Goal: Task Accomplishment & Management: Complete application form

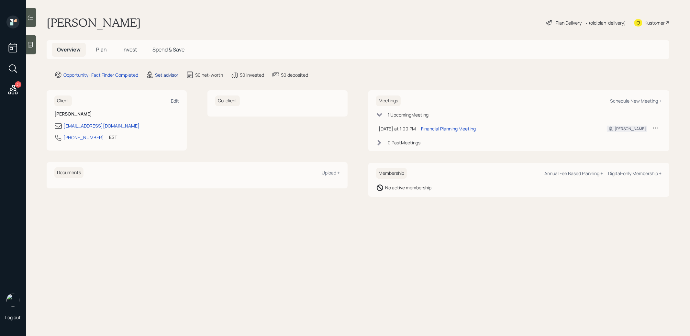
click at [168, 75] on div "Set advisor" at bounding box center [166, 75] width 23 height 7
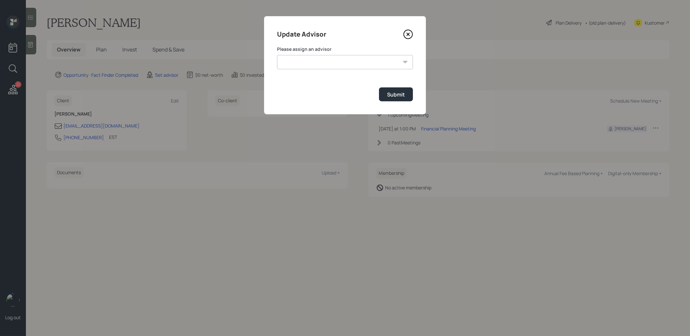
click at [337, 62] on select "James DiStasi Robby Grisanti Jonah Coleman Tyler End Treva Nostdahl Eric Schwar…" at bounding box center [345, 62] width 136 height 14
select select "8b79112e-3cfb-44f9-89e7-15267fe946c1"
click at [277, 55] on select "James DiStasi Robby Grisanti Jonah Coleman Tyler End Treva Nostdahl Eric Schwar…" at bounding box center [345, 62] width 136 height 14
click at [397, 93] on div "Submit" at bounding box center [396, 94] width 18 height 7
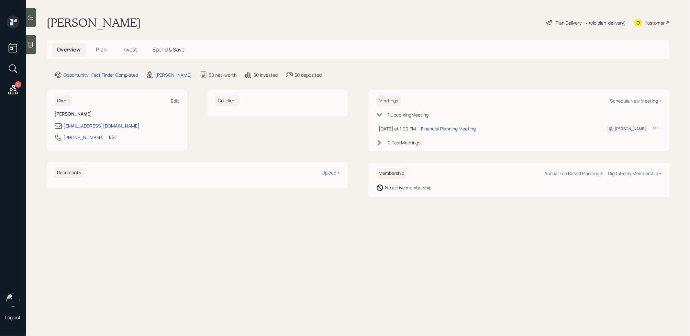
click at [28, 46] on icon at bounding box center [30, 45] width 5 height 6
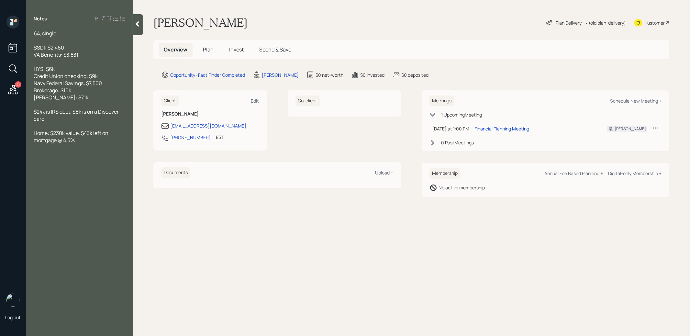
click at [207, 48] on span "Plan" at bounding box center [208, 49] width 11 height 7
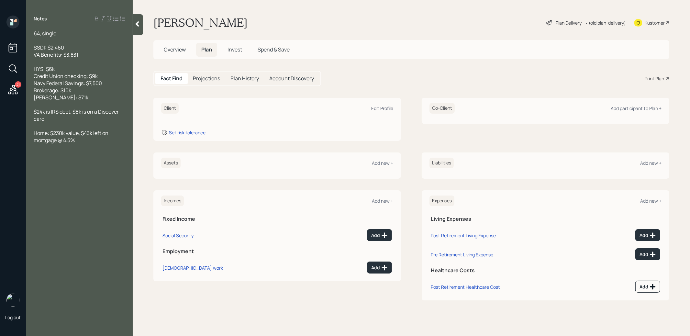
click at [385, 108] on div "Edit Profile" at bounding box center [382, 108] width 22 height 6
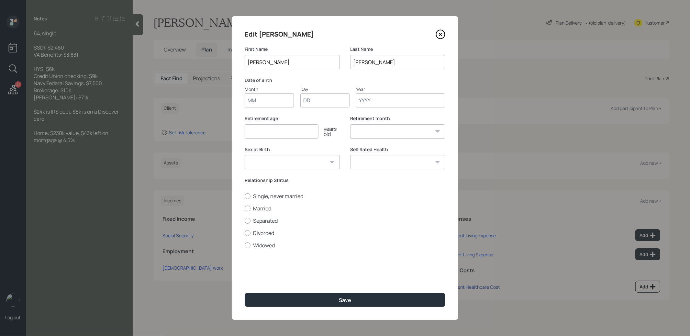
click at [262, 100] on input "Month" at bounding box center [269, 100] width 49 height 14
type input "01"
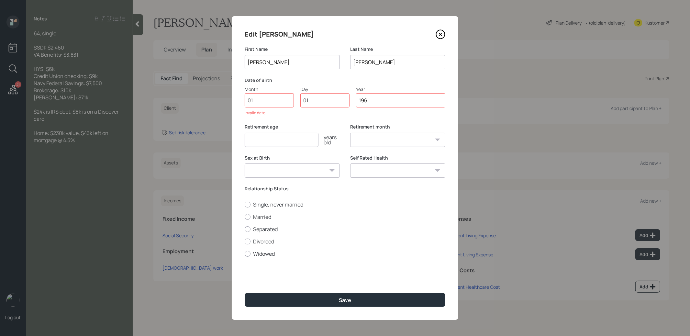
type input "1966"
select select "1"
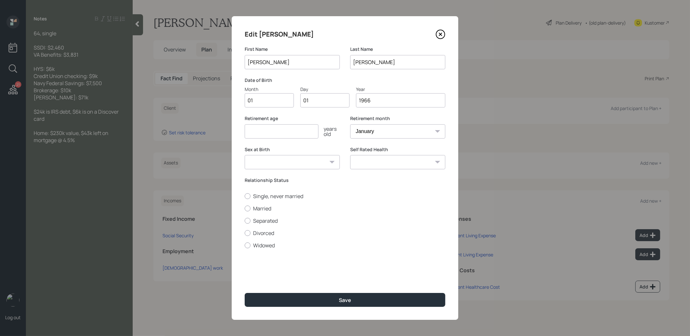
type input "1966"
click at [295, 129] on input "number" at bounding box center [282, 131] width 74 height 14
type input "65"
click at [247, 195] on div at bounding box center [248, 196] width 6 height 6
click at [245, 196] on input "Single, never married" at bounding box center [244, 196] width 0 height 0
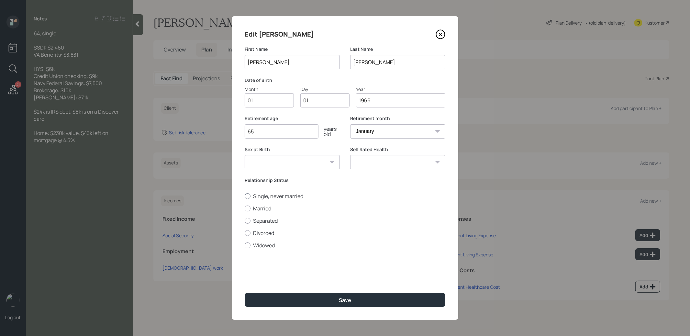
radio input "true"
click at [311, 298] on button "Save" at bounding box center [345, 300] width 201 height 14
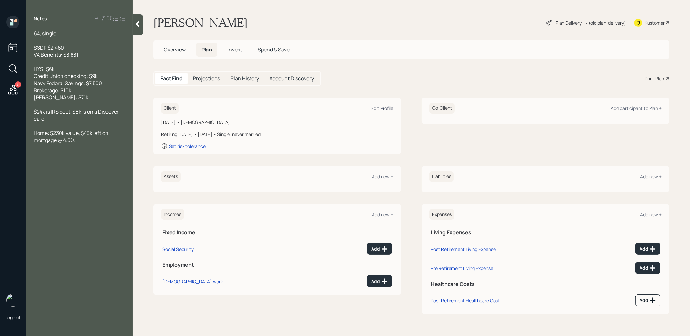
click at [383, 108] on div "Edit Profile" at bounding box center [382, 108] width 22 height 6
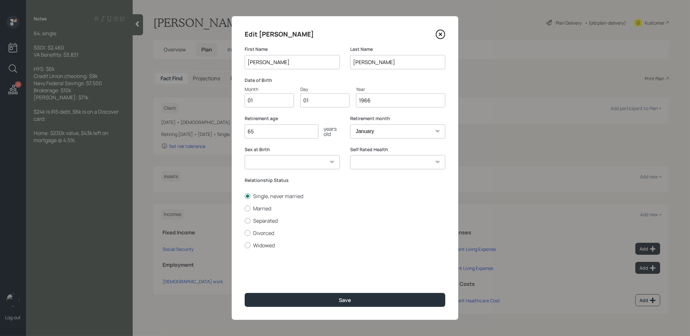
click at [380, 103] on input "1966" at bounding box center [400, 100] width 89 height 14
type input "1964"
click at [332, 302] on button "Save" at bounding box center [345, 300] width 201 height 14
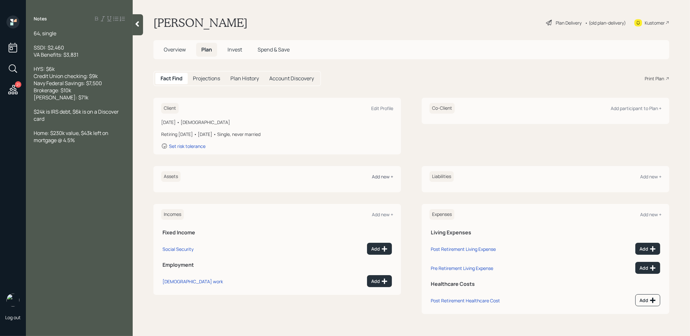
click at [384, 176] on div "Add new +" at bounding box center [382, 177] width 21 height 6
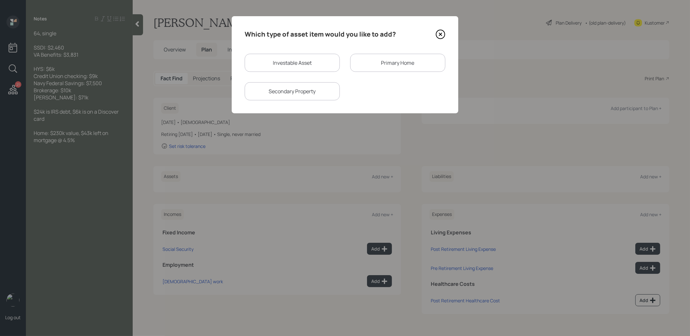
click at [308, 63] on div "Investable Asset" at bounding box center [292, 63] width 95 height 18
select select "taxable"
select select "balanced"
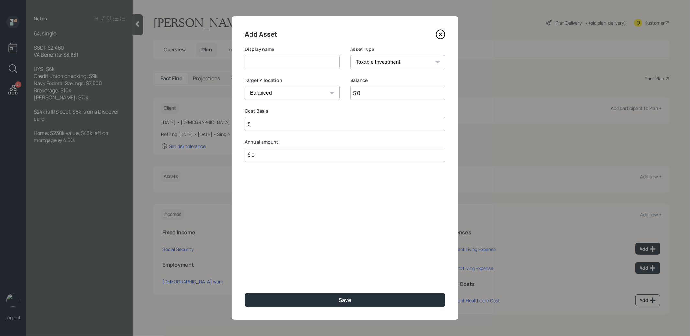
click at [288, 66] on input at bounding box center [292, 62] width 95 height 14
type input "Cash"
click at [369, 92] on input "$ 0" at bounding box center [397, 93] width 95 height 14
type input "$ 22,500"
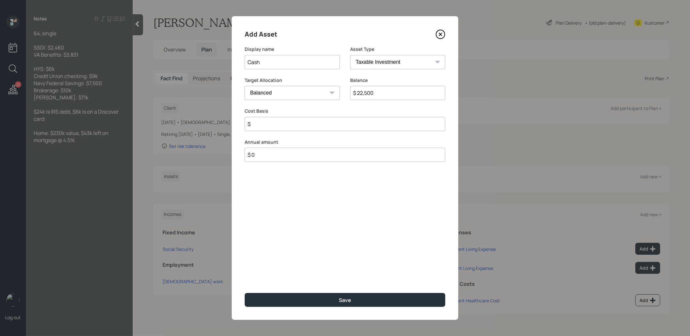
click at [273, 91] on select "Cash Conservative Balanced Aggressive" at bounding box center [292, 93] width 95 height 14
select select "uninvested"
click at [245, 86] on select "Cash Conservative Balanced Aggressive" at bounding box center [292, 93] width 95 height 14
click at [262, 125] on input "$" at bounding box center [345, 124] width 201 height 14
type input "$ 22,500"
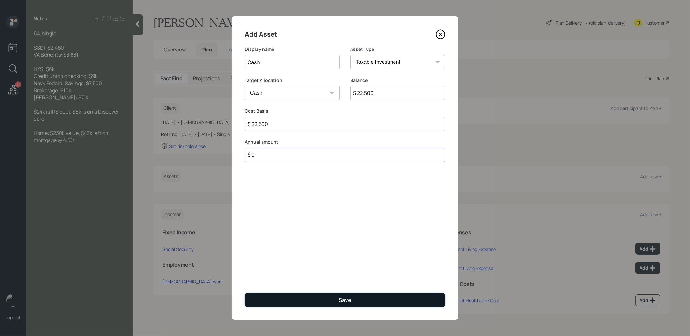
click at [321, 300] on button "Save" at bounding box center [345, 300] width 201 height 14
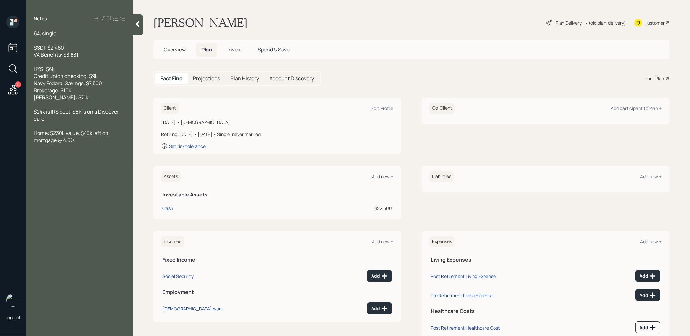
click at [385, 175] on div "Add new +" at bounding box center [382, 177] width 21 height 6
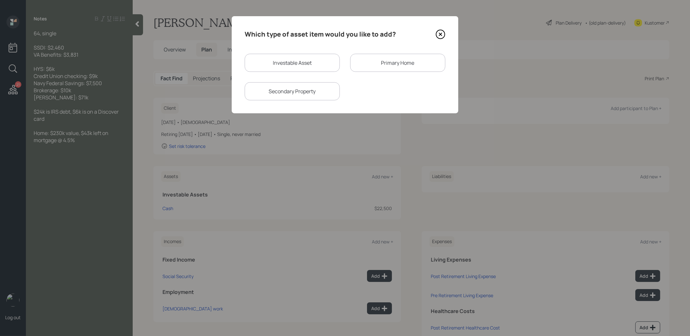
click at [299, 65] on div "Investable Asset" at bounding box center [292, 63] width 95 height 18
select select "taxable"
select select "balanced"
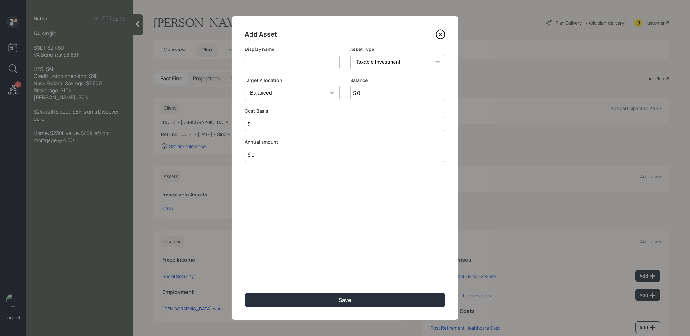
click at [305, 68] on input at bounding box center [292, 62] width 95 height 14
type input "Roth IRA"
click at [422, 59] on select "SEP IRA IRA Roth IRA 401(k) Roth 401(k) 403(b) Roth 403(b) 457(b) Roth 457(b) H…" at bounding box center [397, 62] width 95 height 14
select select "roth_ira"
click at [350, 55] on select "SEP IRA IRA Roth IRA 401(k) Roth 401(k) 403(b) Roth 403(b) 457(b) Roth 457(b) H…" at bounding box center [397, 62] width 95 height 14
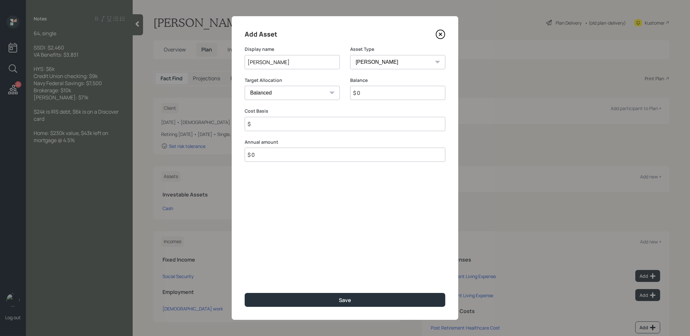
type input "$"
click at [386, 97] on input "$ 0" at bounding box center [397, 93] width 95 height 14
type input "$ 71,000"
click at [363, 129] on input "$" at bounding box center [345, 124] width 201 height 14
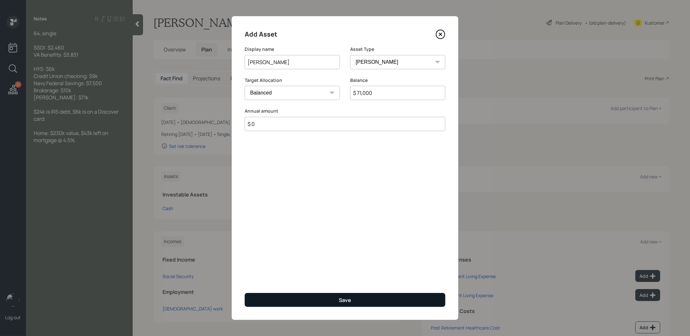
type input "$ 0"
click at [350, 301] on div "Save" at bounding box center [345, 300] width 12 height 7
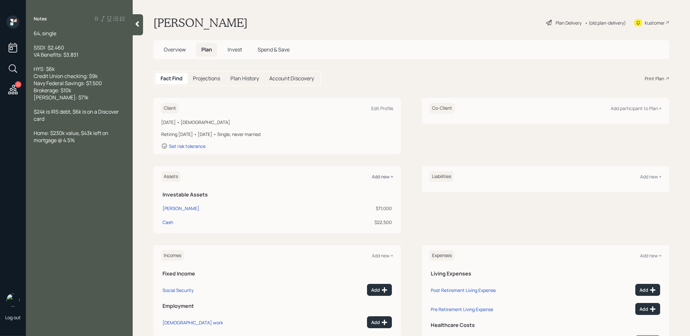
click at [382, 177] on div "Add new +" at bounding box center [382, 177] width 21 height 6
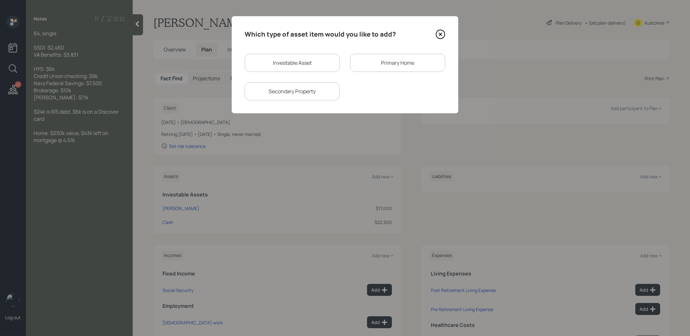
click at [275, 61] on div "Investable Asset" at bounding box center [292, 63] width 95 height 18
select select "taxable"
select select "balanced"
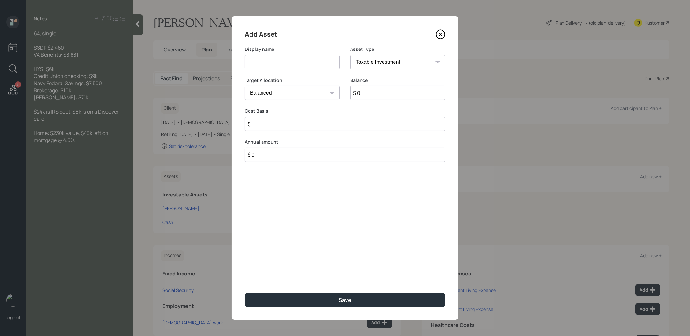
click at [285, 64] on input at bounding box center [292, 62] width 95 height 14
type input "Brokerage"
click at [364, 97] on input "$ 0" at bounding box center [397, 93] width 95 height 14
type input "$ 10,000"
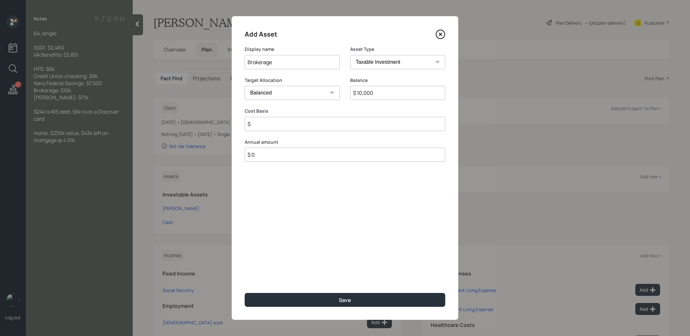
click at [326, 123] on input "$" at bounding box center [345, 124] width 201 height 14
type input "$ 1"
click at [322, 298] on button "Save" at bounding box center [345, 300] width 201 height 14
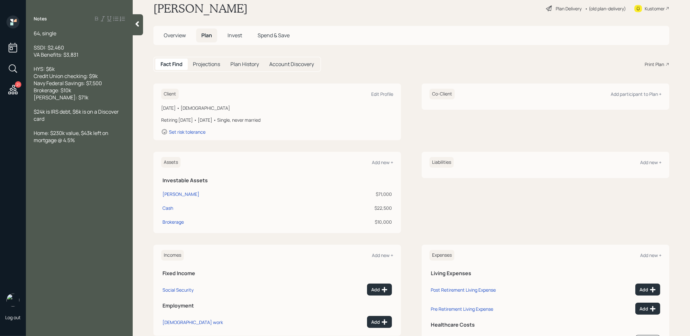
scroll to position [17, 0]
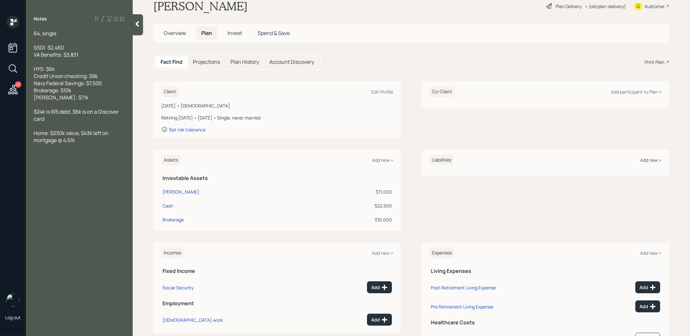
click at [652, 159] on div "Add new +" at bounding box center [650, 160] width 21 height 6
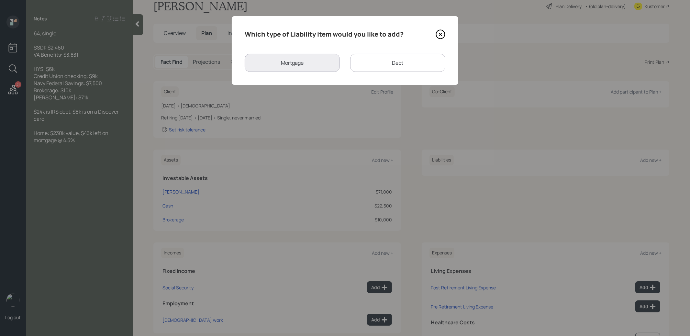
click at [411, 64] on div "Debt" at bounding box center [397, 63] width 95 height 18
select select "credit_card"
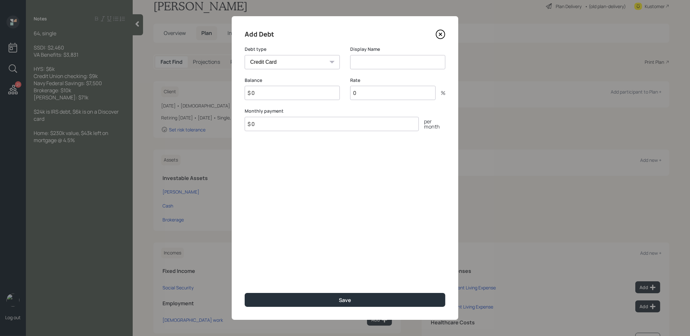
click at [368, 61] on input at bounding box center [397, 62] width 95 height 14
type input "IRS Loan"
click at [320, 95] on input "$ 0" at bounding box center [292, 93] width 95 height 14
type input "$ 24,000"
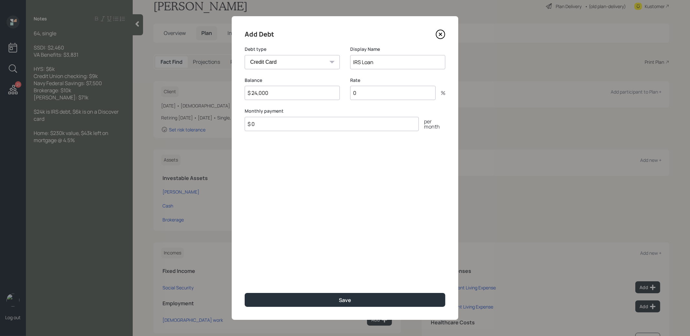
click at [339, 127] on input "$ 0" at bounding box center [332, 124] width 174 height 14
type input "$ 1"
click at [297, 299] on button "Save" at bounding box center [345, 300] width 201 height 14
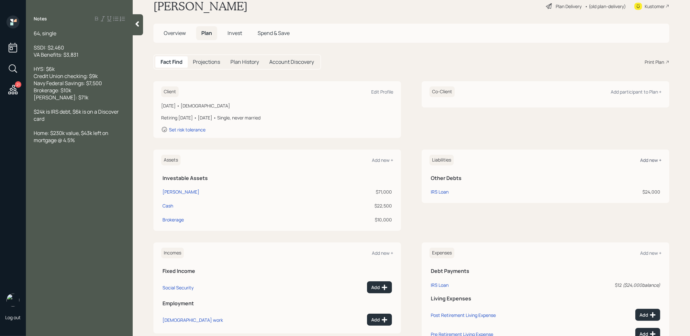
click at [651, 159] on div "Add new +" at bounding box center [650, 160] width 21 height 6
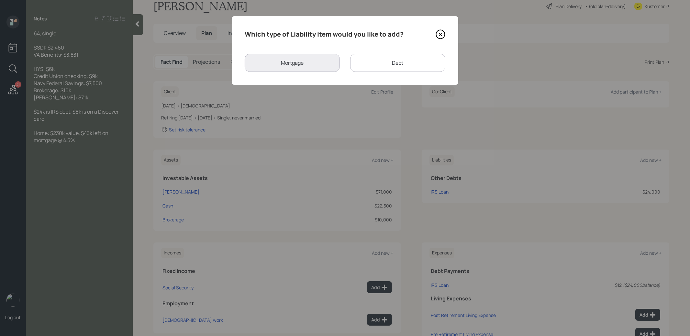
click at [376, 64] on div "Debt" at bounding box center [397, 63] width 95 height 18
select select "credit_card"
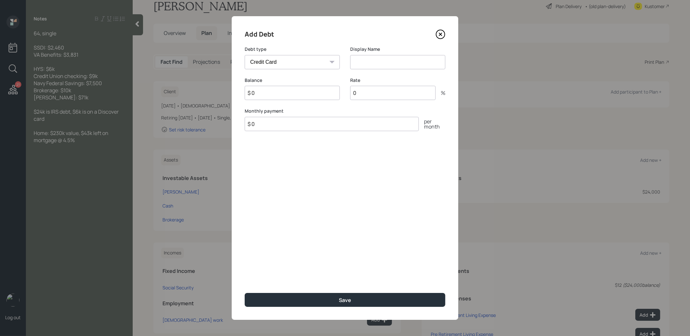
click at [355, 64] on input at bounding box center [397, 62] width 95 height 14
type input "Discover"
click at [287, 92] on input "$ 0" at bounding box center [292, 93] width 95 height 14
type input "$ 6,000"
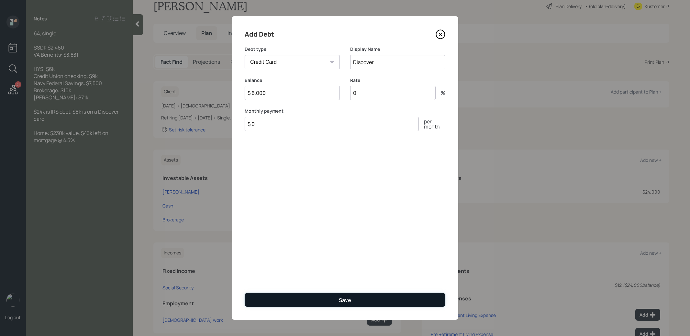
click at [325, 299] on button "Save" at bounding box center [345, 300] width 201 height 14
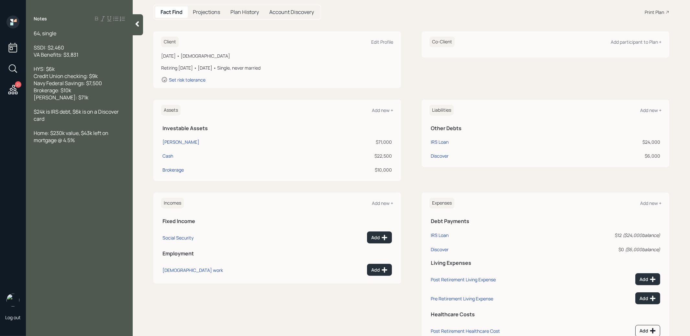
scroll to position [67, 0]
click at [377, 107] on div "Add new +" at bounding box center [382, 109] width 21 height 6
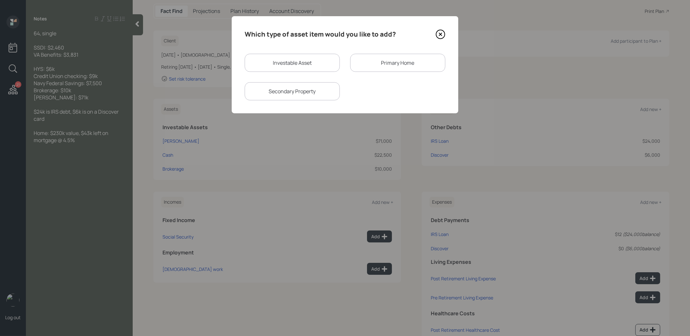
click at [370, 69] on div "Primary Home" at bounding box center [397, 63] width 95 height 18
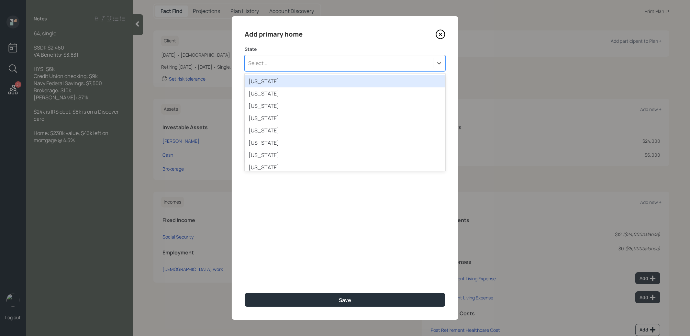
click at [334, 63] on div "Select..." at bounding box center [339, 63] width 188 height 11
type input "ga"
click at [303, 80] on div "Georgia" at bounding box center [345, 81] width 201 height 12
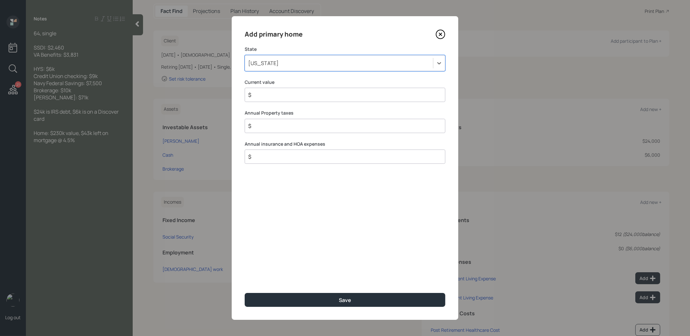
click at [289, 95] on input "$" at bounding box center [343, 95] width 190 height 8
type input "$ 230,000"
click at [304, 297] on button "Save" at bounding box center [345, 300] width 201 height 14
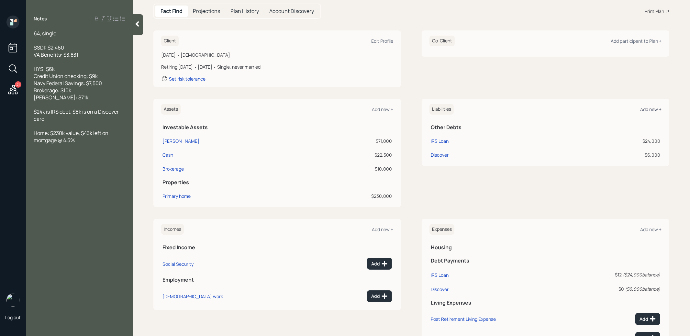
click at [652, 108] on div "Add new +" at bounding box center [650, 109] width 21 height 6
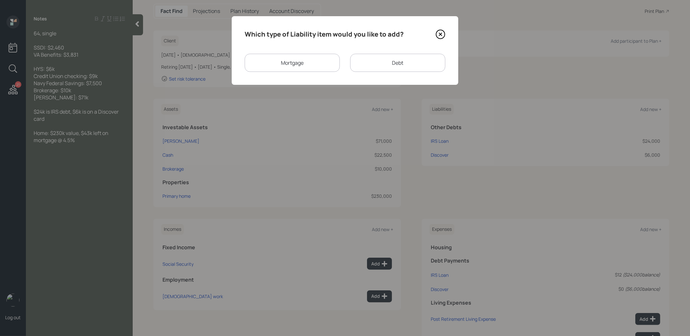
click at [308, 66] on div "Mortgage" at bounding box center [292, 63] width 95 height 18
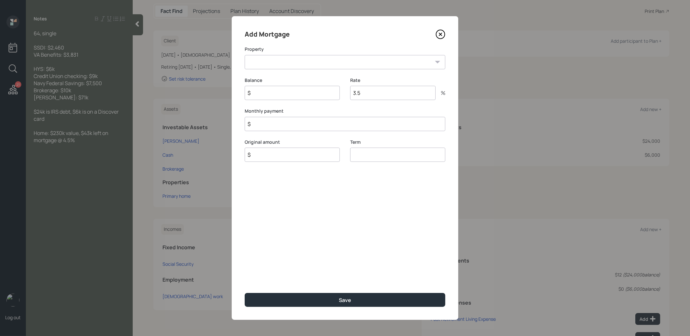
click at [315, 65] on select "GA Primary home" at bounding box center [345, 62] width 201 height 14
select select "503e1849-381f-4f66-bc66-92675abb8b5c"
click at [245, 55] on select "GA Primary home" at bounding box center [345, 62] width 201 height 14
click at [290, 94] on input "$" at bounding box center [292, 93] width 95 height 14
type input "$ 43,000"
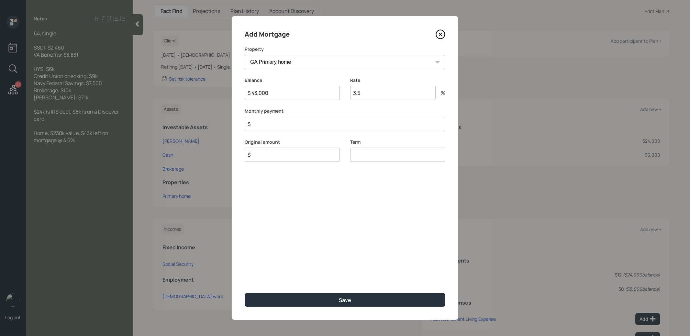
click at [287, 158] on input "$" at bounding box center [292, 155] width 95 height 14
type input "$ 43,000"
click at [364, 156] on input "number" at bounding box center [397, 155] width 95 height 14
type input "30"
click at [301, 127] on input "$" at bounding box center [345, 124] width 201 height 14
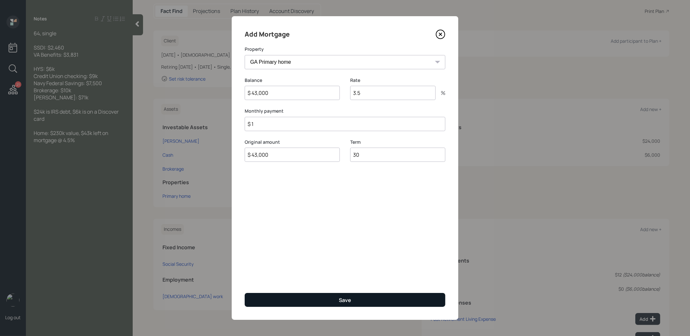
type input "$ 1"
click at [321, 301] on button "Save" at bounding box center [345, 300] width 201 height 14
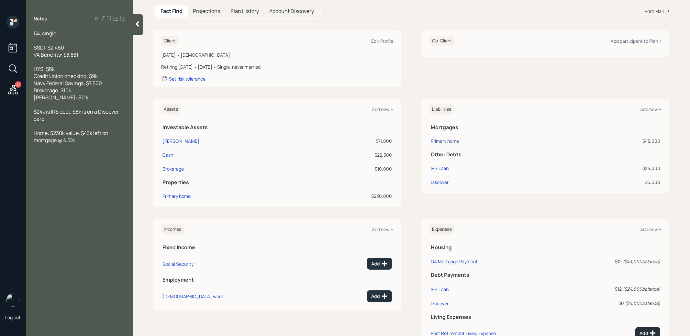
click at [456, 140] on div "Primary home" at bounding box center [445, 141] width 28 height 7
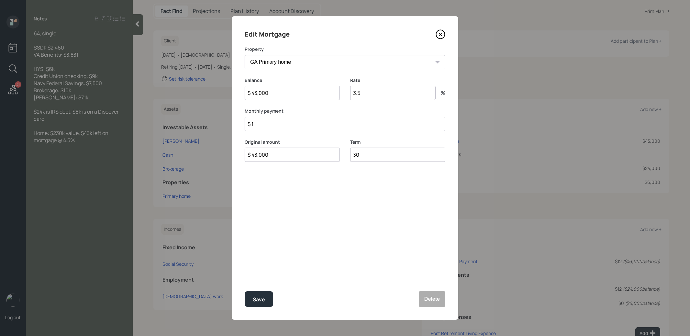
click at [368, 95] on input "3.5" at bounding box center [392, 93] width 85 height 14
type input "4.5"
click at [255, 300] on div "Save" at bounding box center [259, 299] width 12 height 9
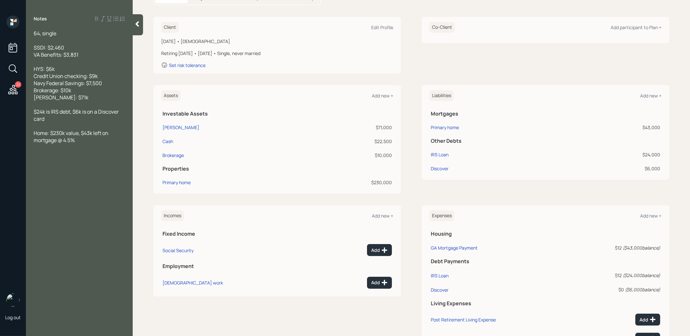
scroll to position [144, 0]
